Goal: Task Accomplishment & Management: Manage account settings

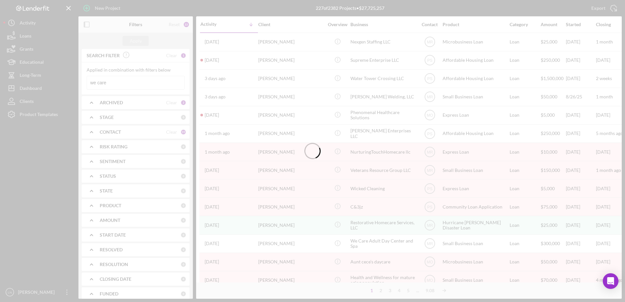
click at [144, 85] on div at bounding box center [312, 151] width 625 height 302
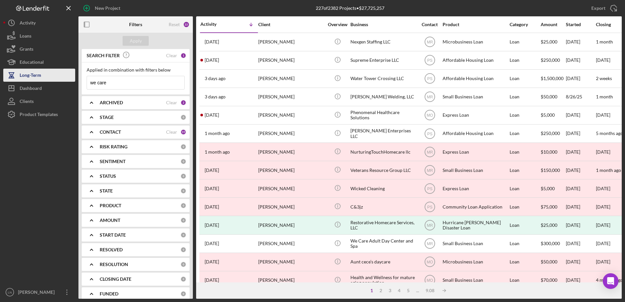
drag, startPoint x: 131, startPoint y: 83, endPoint x: 55, endPoint y: 71, distance: 77.4
click at [65, 78] on div "New Project 227 of 2382 Projects • $27,725,257 we care Export Icon/Export Filte…" at bounding box center [312, 149] width 618 height 299
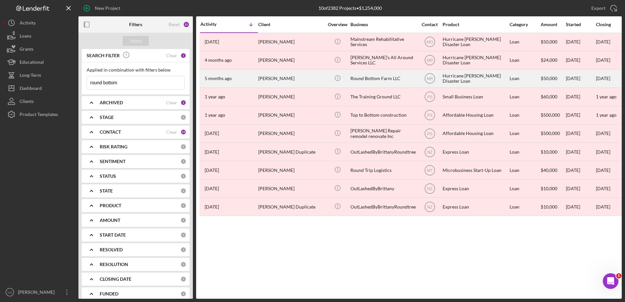
type input "round bottom"
click at [386, 78] on div "Round Bottom Farm LLC" at bounding box center [382, 78] width 65 height 17
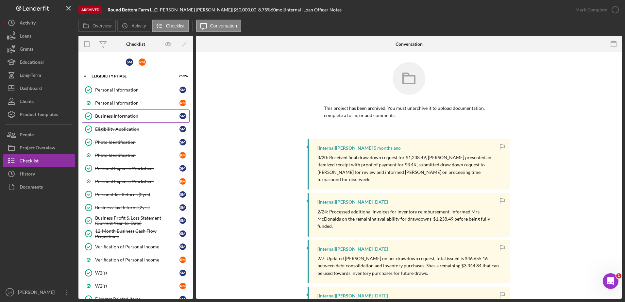
click at [113, 116] on div "Business Information" at bounding box center [137, 115] width 84 height 5
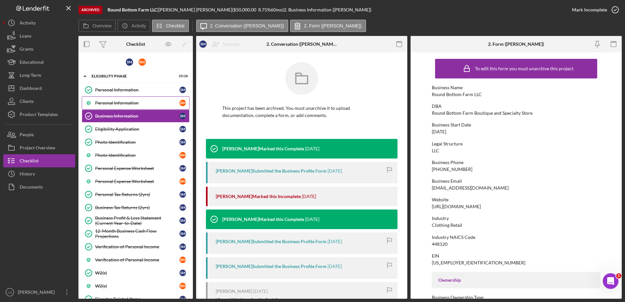
click at [116, 106] on div "Personal Information" at bounding box center [137, 102] width 84 height 5
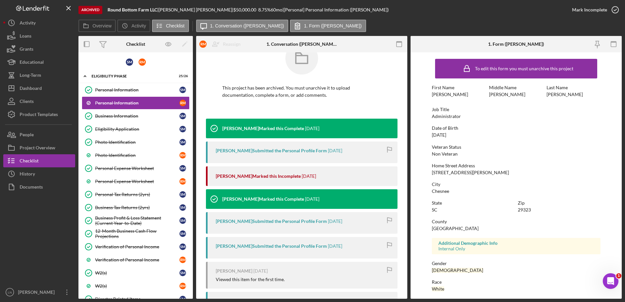
scroll to position [55, 0]
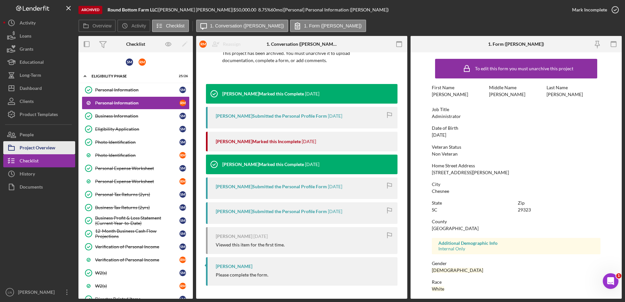
click at [51, 145] on div "Project Overview" at bounding box center [38, 148] width 36 height 15
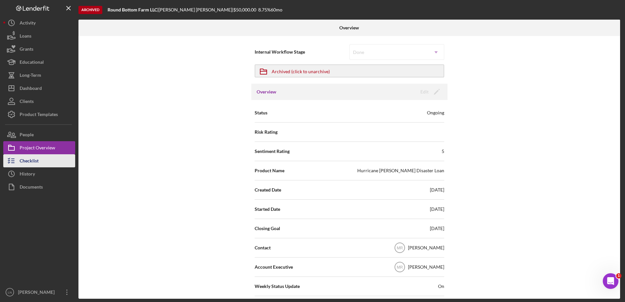
click at [38, 156] on div "Checklist" at bounding box center [29, 161] width 19 height 15
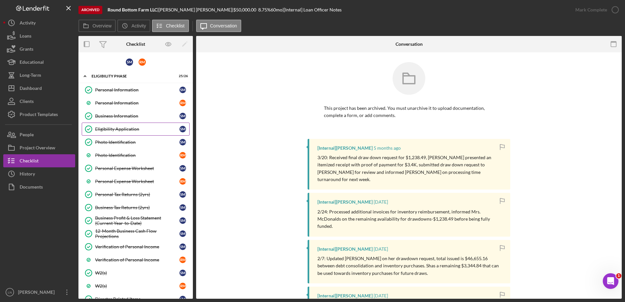
click at [124, 134] on link "Eligibility Application Eligibility Application S M" at bounding box center [136, 129] width 108 height 13
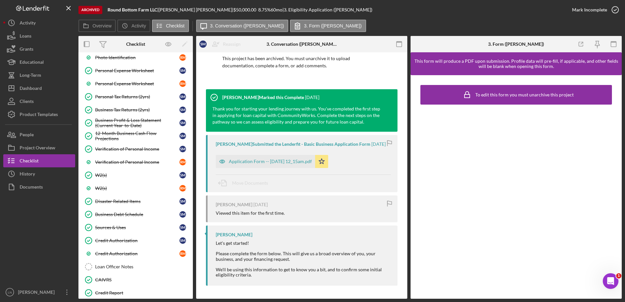
scroll to position [77, 0]
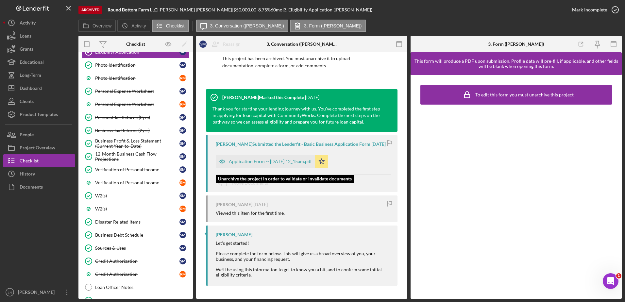
click at [262, 162] on div "Application Form -- 2024-10-22 12_15am.pdf" at bounding box center [270, 161] width 83 height 5
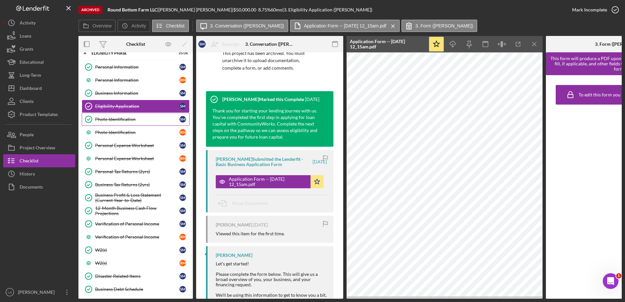
scroll to position [0, 0]
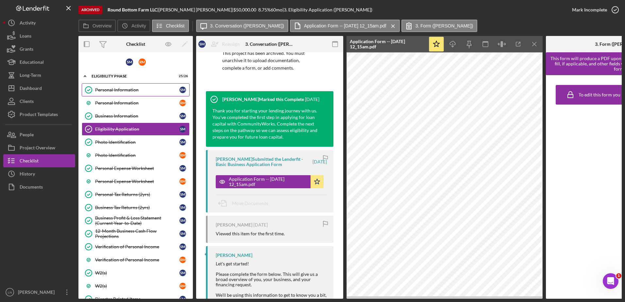
click at [128, 92] on div "Personal Information" at bounding box center [137, 89] width 84 height 5
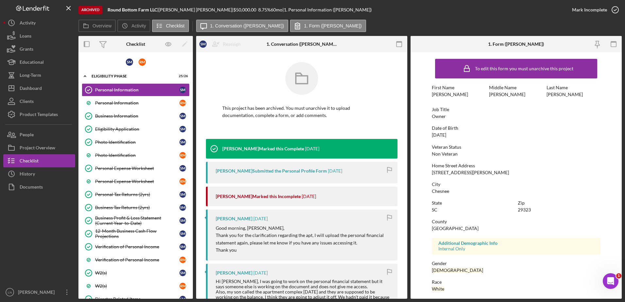
drag, startPoint x: 162, startPoint y: 8, endPoint x: 197, endPoint y: 8, distance: 34.3
click at [197, 8] on div "Round Bottom Farm LLC | Shana McDonald | $50,000.00 8.75 % 60 mo | 1. Personal …" at bounding box center [240, 9] width 264 height 5
copy div "| Shana McDonald"
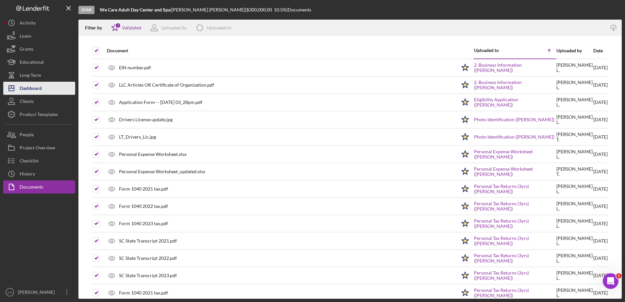
click at [42, 93] on div "Dashboard" at bounding box center [31, 89] width 22 height 15
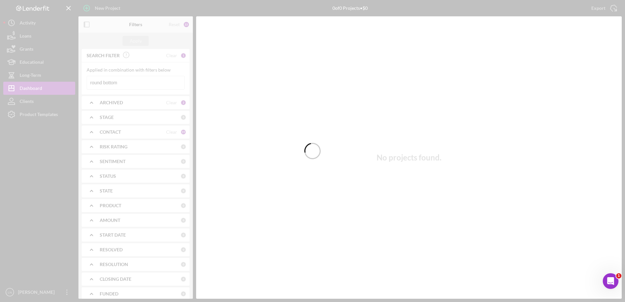
click at [130, 84] on div at bounding box center [312, 151] width 625 height 302
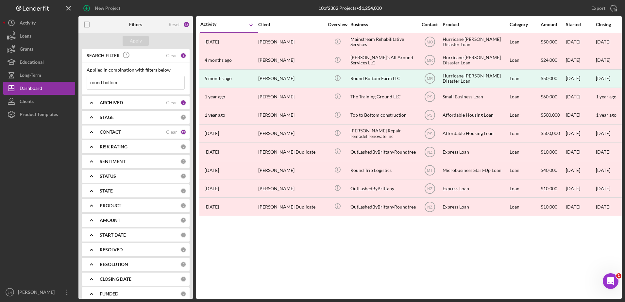
drag, startPoint x: 132, startPoint y: 83, endPoint x: 80, endPoint y: 80, distance: 52.1
click at [80, 80] on div "SEARCH FILTER Clear 1 Applied in combination with filters below round bottom Ic…" at bounding box center [135, 174] width 114 height 250
type input "max media"
click at [145, 85] on input "max media" at bounding box center [135, 82] width 97 height 13
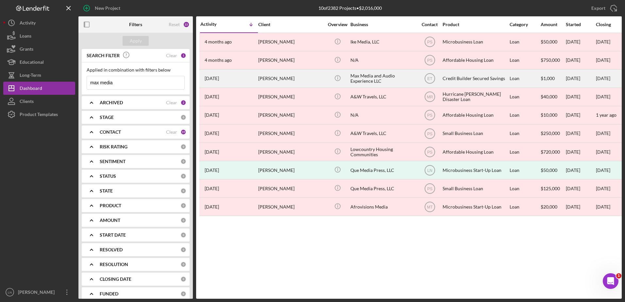
click at [377, 81] on div "Max Media and Audio Experience LLC" at bounding box center [382, 78] width 65 height 17
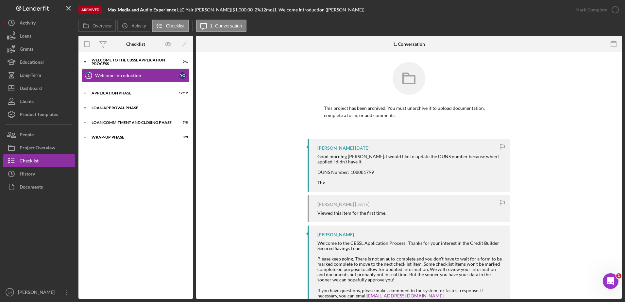
click at [121, 113] on div "Icon/Expander Loan Approval Phase 2 / 2" at bounding box center [135, 107] width 114 height 13
click at [125, 133] on div "Decision" at bounding box center [137, 134] width 84 height 5
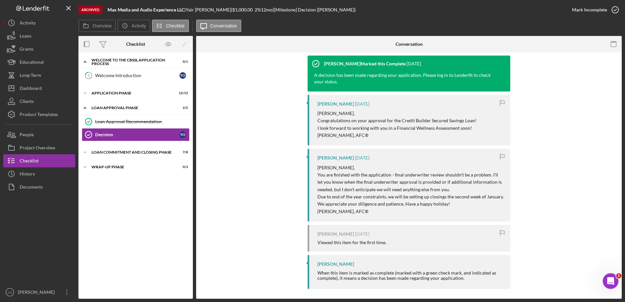
scroll to position [87, 0]
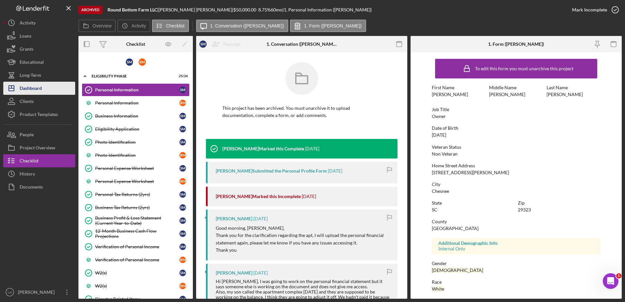
click at [37, 85] on div "Dashboard" at bounding box center [31, 89] width 22 height 15
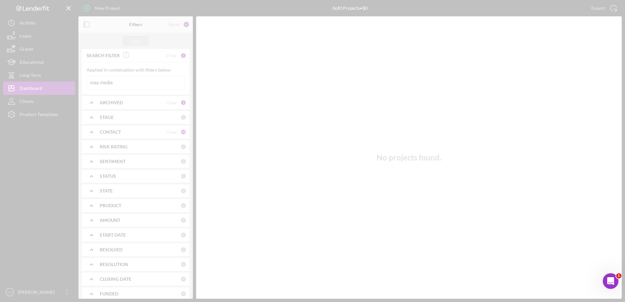
click at [85, 76] on div at bounding box center [312, 151] width 625 height 302
click at [107, 78] on div at bounding box center [312, 151] width 625 height 302
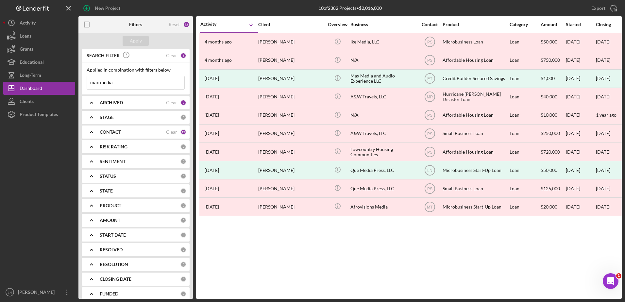
click at [124, 80] on input "max media" at bounding box center [135, 82] width 97 height 13
click at [121, 80] on input "max media" at bounding box center [135, 82] width 97 height 13
drag, startPoint x: 121, startPoint y: 80, endPoint x: 77, endPoint y: 81, distance: 43.8
click at [77, 81] on div "New Project 10 of 2382 Projects • $2,016,000 max media Export Icon/Export Filte…" at bounding box center [312, 149] width 618 height 299
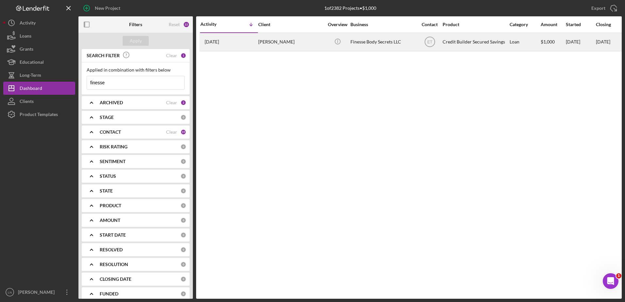
type input "finesse"
click at [349, 44] on div "Icon/Info" at bounding box center [337, 41] width 25 height 17
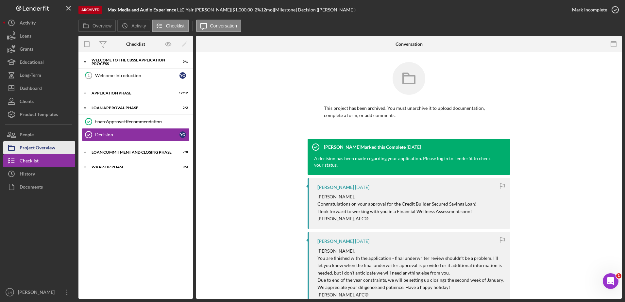
scroll to position [87, 0]
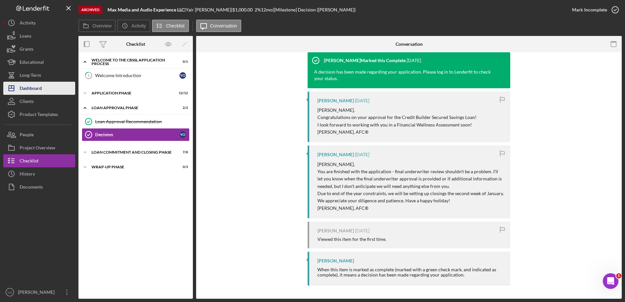
click at [45, 92] on button "Icon/Dashboard Dashboard" at bounding box center [39, 88] width 72 height 13
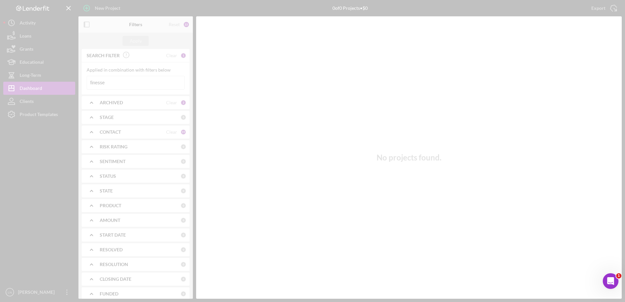
click at [116, 79] on div at bounding box center [312, 151] width 625 height 302
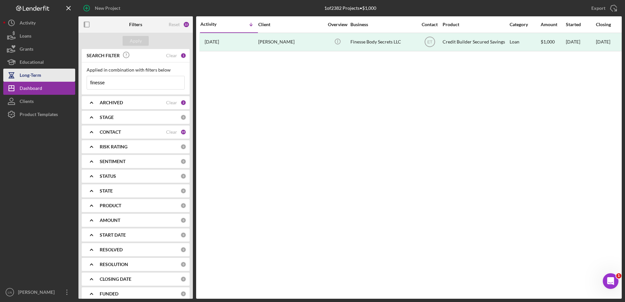
drag, startPoint x: 121, startPoint y: 83, endPoint x: 54, endPoint y: 76, distance: 67.6
click at [54, 77] on div "New Project 1 of 2382 Projects • $1,000 finesse Export Icon/Export Filters Rese…" at bounding box center [312, 149] width 618 height 299
type input "sc trailer"
click at [330, 34] on button "Icon/Info" at bounding box center [337, 41] width 15 height 15
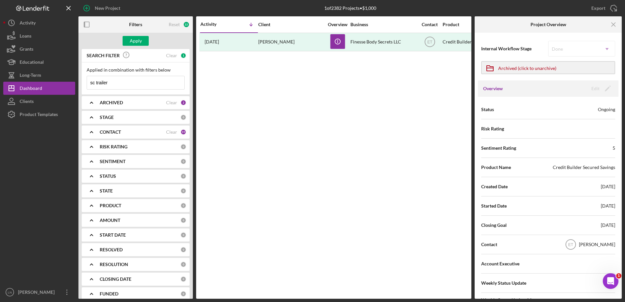
click at [121, 82] on input "sc trailer" at bounding box center [135, 82] width 97 height 13
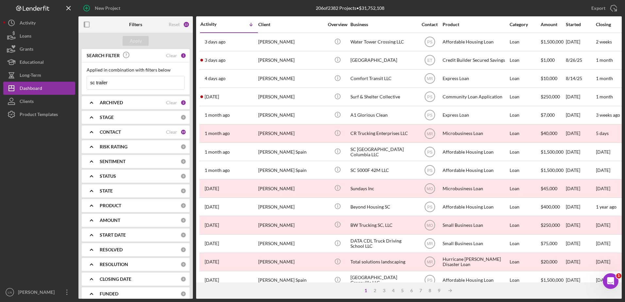
click at [119, 79] on input "sc trailer" at bounding box center [135, 82] width 97 height 13
drag, startPoint x: 120, startPoint y: 82, endPoint x: 50, endPoint y: 86, distance: 69.7
click at [52, 88] on div "New Project 206 of 2382 Projects • $31,752,108 finesse Export Icon/Export Filte…" at bounding box center [312, 149] width 618 height 299
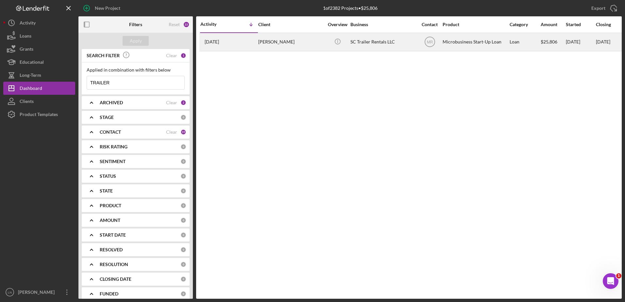
type input "TRAILER"
click at [388, 39] on div "SC Trailer Rentals LLC" at bounding box center [382, 41] width 65 height 17
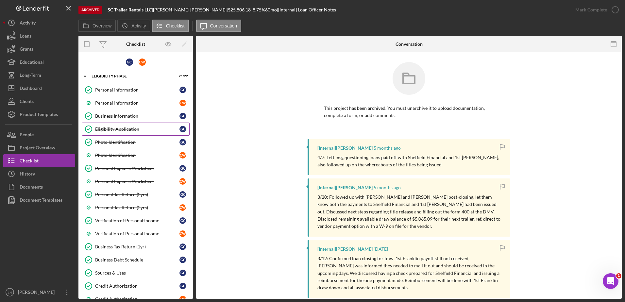
click at [116, 126] on div "Eligibility Application" at bounding box center [137, 128] width 84 height 5
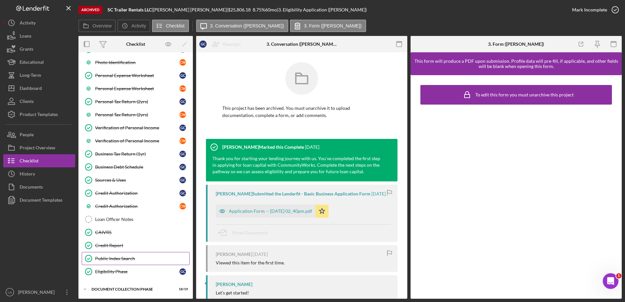
scroll to position [123, 0]
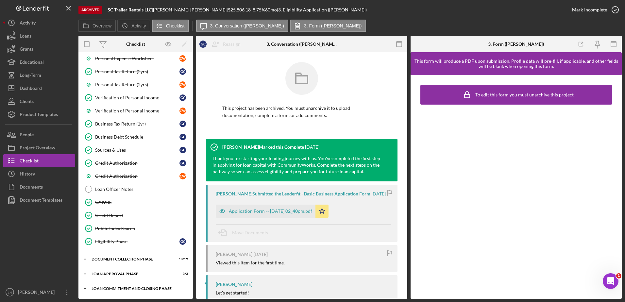
click at [125, 287] on div "Loan Commitment and Closing Phase" at bounding box center [138, 289] width 93 height 4
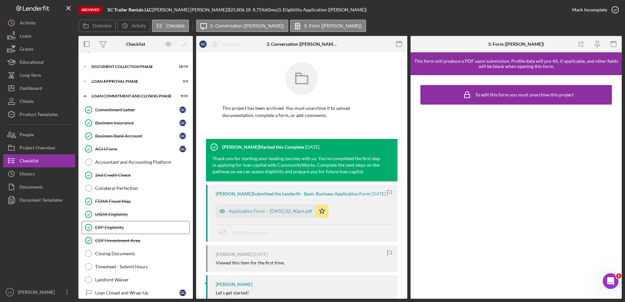
scroll to position [290, 0]
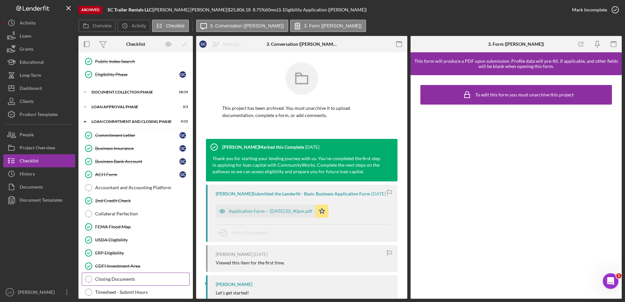
click at [109, 278] on div "Closing Documents" at bounding box center [142, 278] width 94 height 5
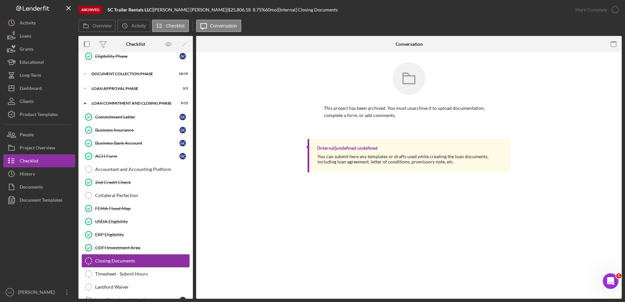
scroll to position [323, 0]
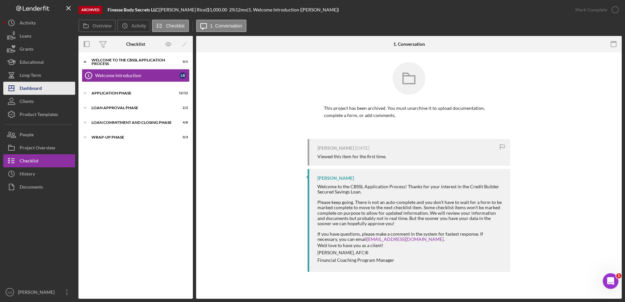
click at [26, 86] on div "Dashboard" at bounding box center [31, 89] width 22 height 15
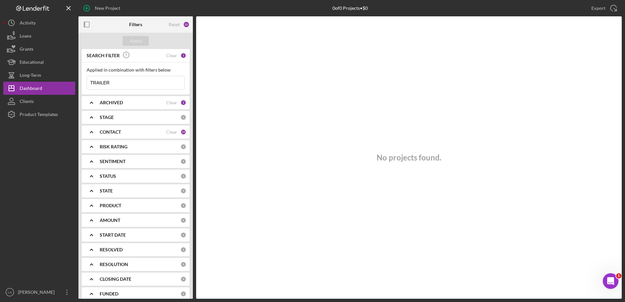
click at [99, 84] on input "TRAILER" at bounding box center [135, 82] width 97 height 13
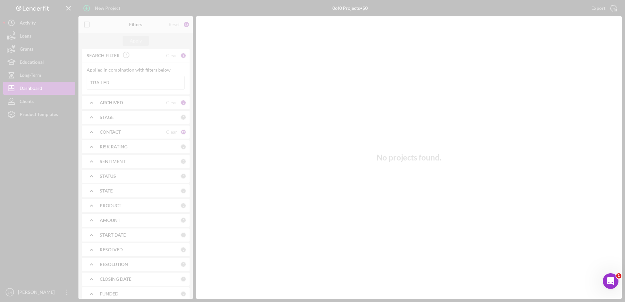
click at [118, 82] on div at bounding box center [312, 151] width 625 height 302
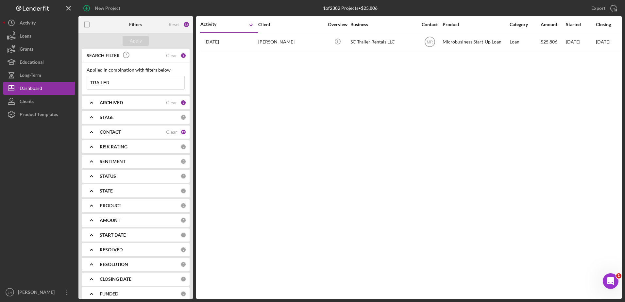
click at [123, 81] on input "TRAILER" at bounding box center [135, 82] width 97 height 13
drag, startPoint x: 117, startPoint y: 83, endPoint x: 34, endPoint y: 91, distance: 82.7
click at [34, 91] on div "New Project 1 of 2382 Projects • $25,806 TRAILER Export Icon/Export Filters Res…" at bounding box center [312, 149] width 618 height 299
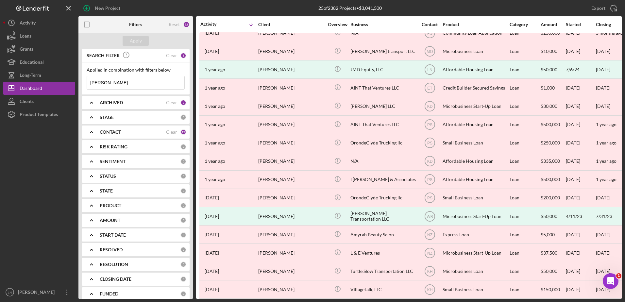
scroll to position [131, 0]
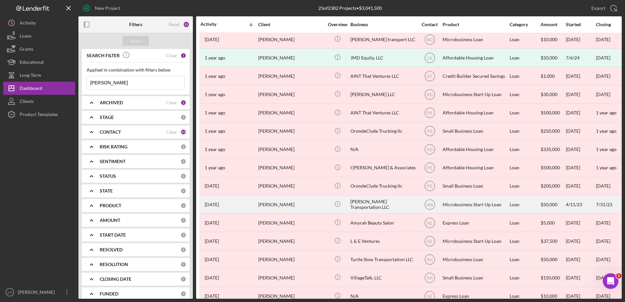
type input "[PERSON_NAME]"
click at [381, 199] on div "[PERSON_NAME] Transportation LLC" at bounding box center [382, 204] width 65 height 17
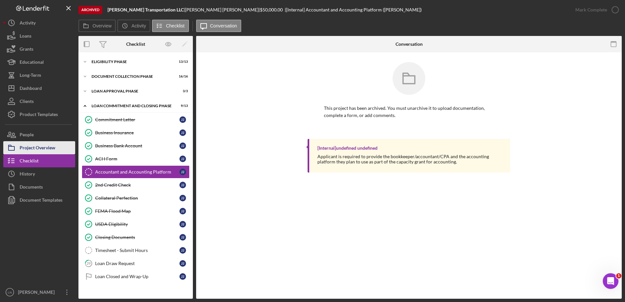
click at [48, 148] on div "Project Overview" at bounding box center [38, 148] width 36 height 15
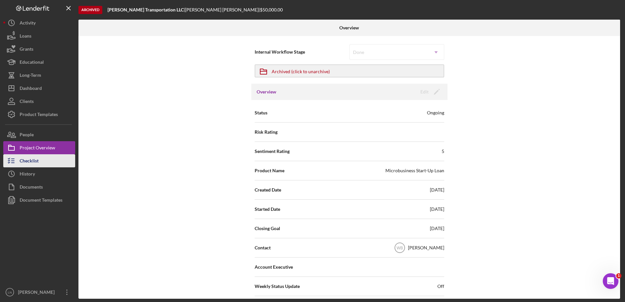
click at [35, 160] on div "Checklist" at bounding box center [29, 161] width 19 height 15
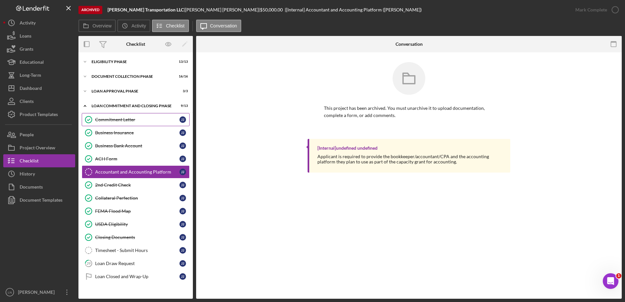
click at [113, 124] on link "Commitment Letter Commitment Letter J J" at bounding box center [136, 119] width 108 height 13
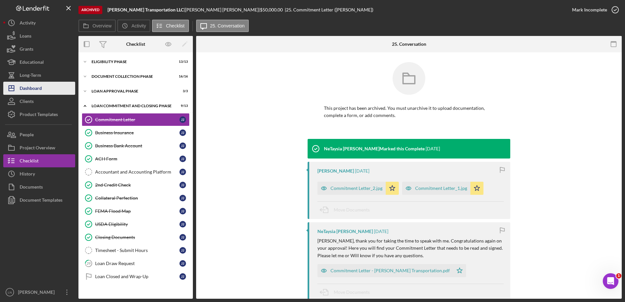
click at [46, 88] on button "Icon/Dashboard Dashboard" at bounding box center [39, 88] width 72 height 13
